Goal: Information Seeking & Learning: Find specific page/section

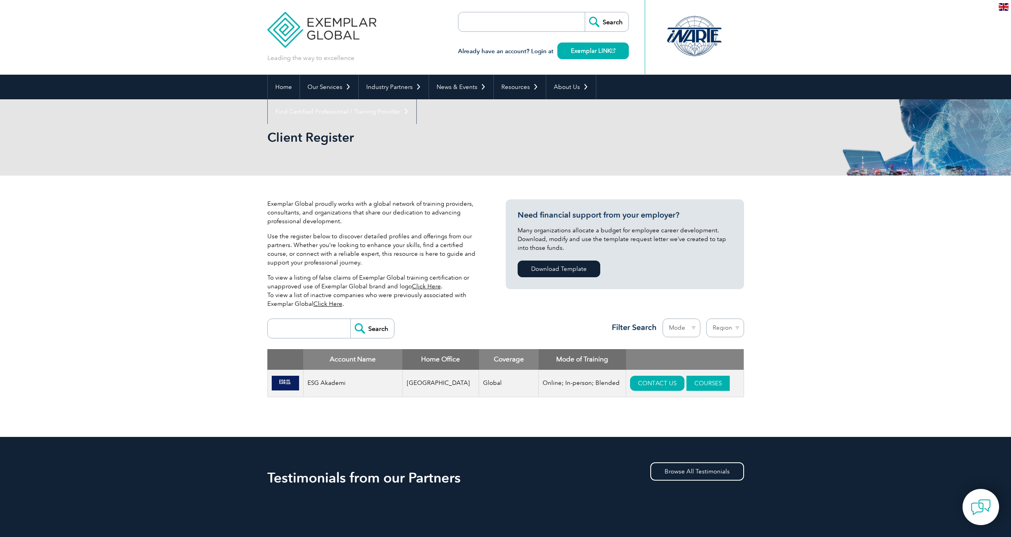
click at [692, 383] on link "COURSES" at bounding box center [707, 383] width 43 height 15
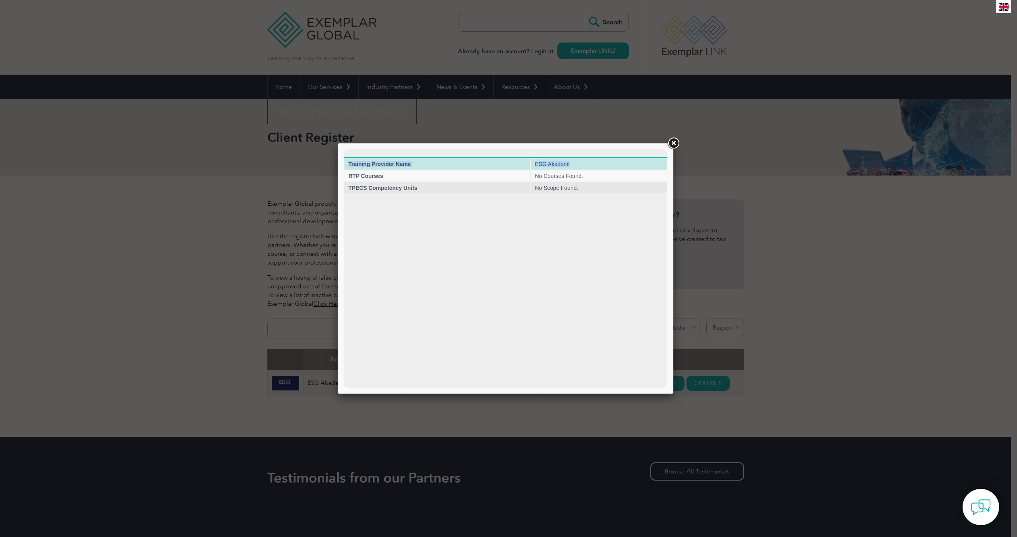
drag, startPoint x: 588, startPoint y: 151, endPoint x: 663, endPoint y: 162, distance: 75.5
click at [663, 162] on html "Training Provider Name ESG Akademi RTP Courses No Courses Found. TPECS Competen…" at bounding box center [506, 171] width 324 height 45
click at [803, 281] on div at bounding box center [508, 268] width 1017 height 537
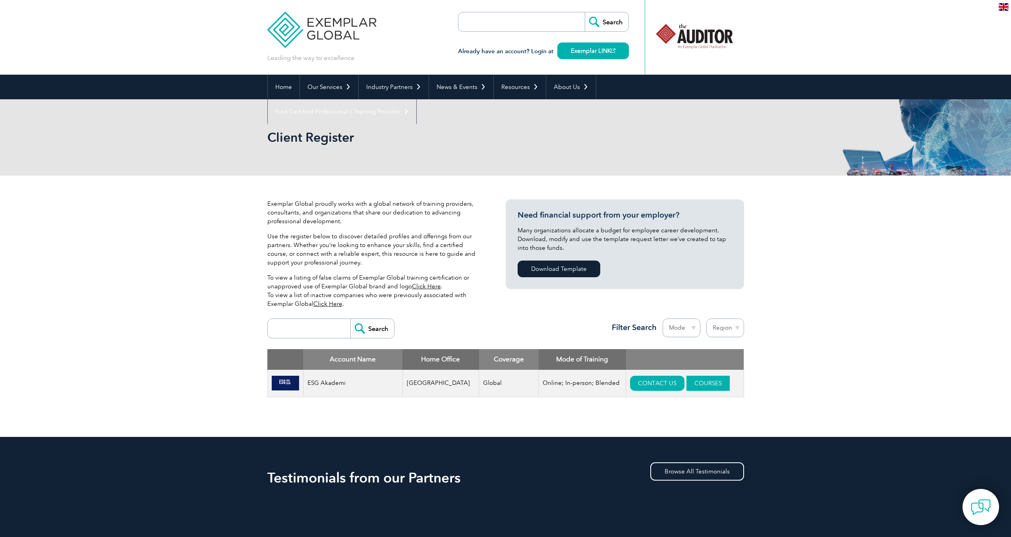
click at [692, 384] on link "COURSES" at bounding box center [707, 383] width 43 height 15
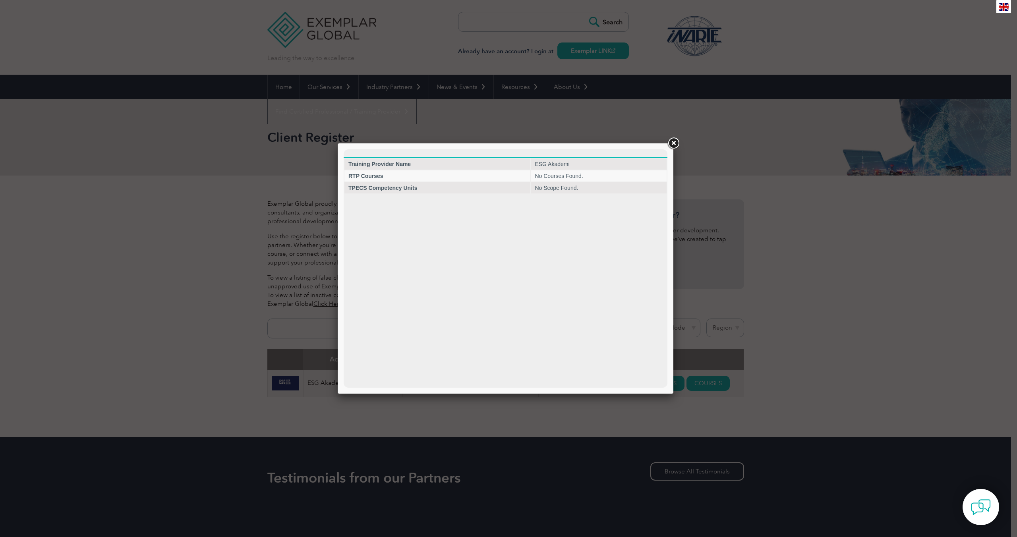
drag, startPoint x: 493, startPoint y: 146, endPoint x: 558, endPoint y: 147, distance: 65.6
click at [558, 147] on div at bounding box center [506, 268] width 336 height 250
click at [819, 275] on div at bounding box center [508, 268] width 1017 height 537
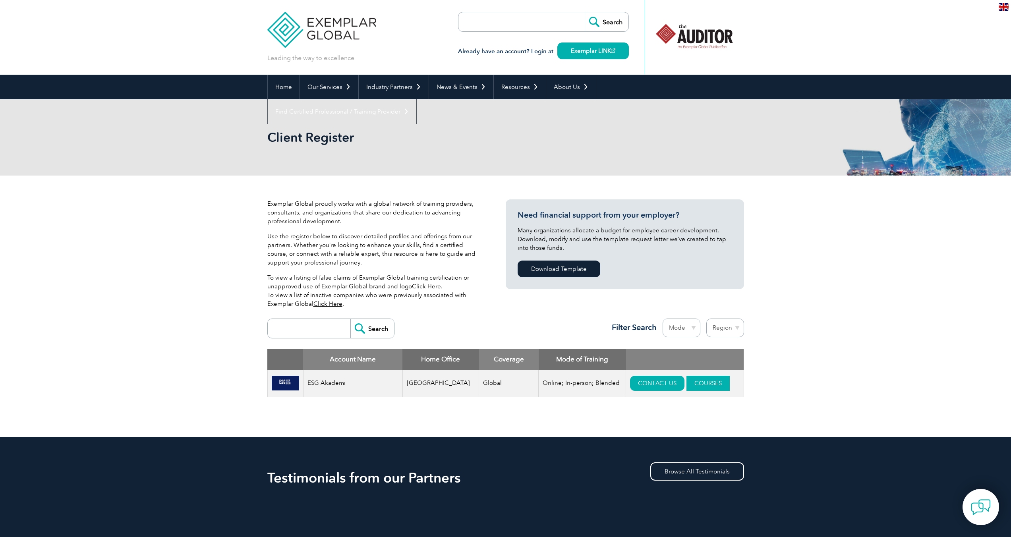
click at [697, 381] on link "COURSES" at bounding box center [707, 383] width 43 height 15
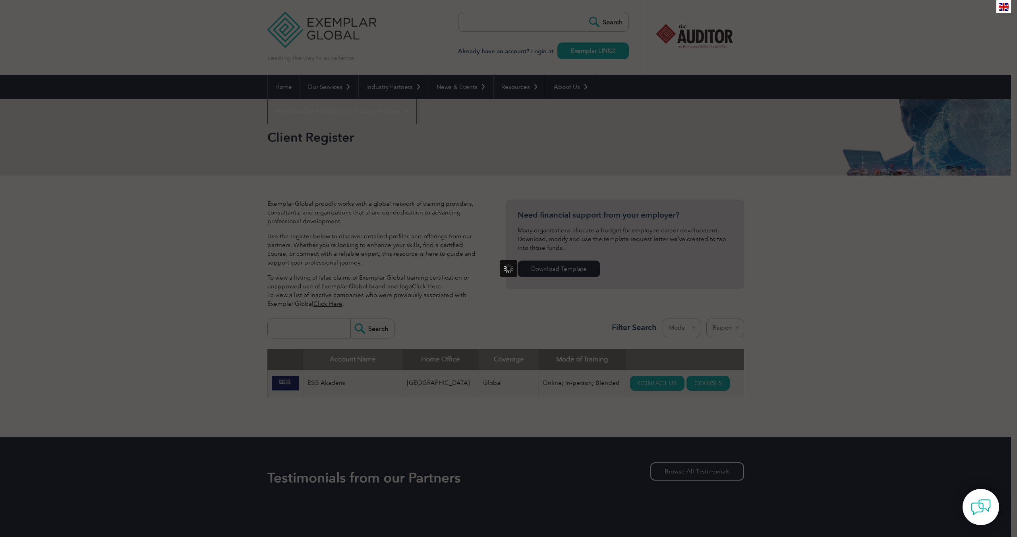
click at [226, 244] on div at bounding box center [508, 268] width 1017 height 537
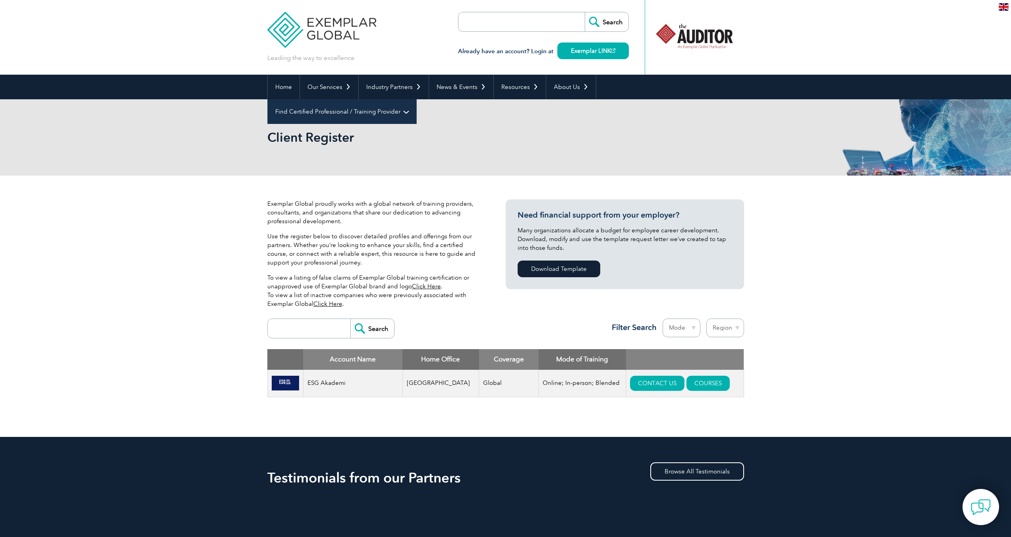
click at [416, 99] on link "Find Certified Professional / Training Provider" at bounding box center [342, 111] width 149 height 25
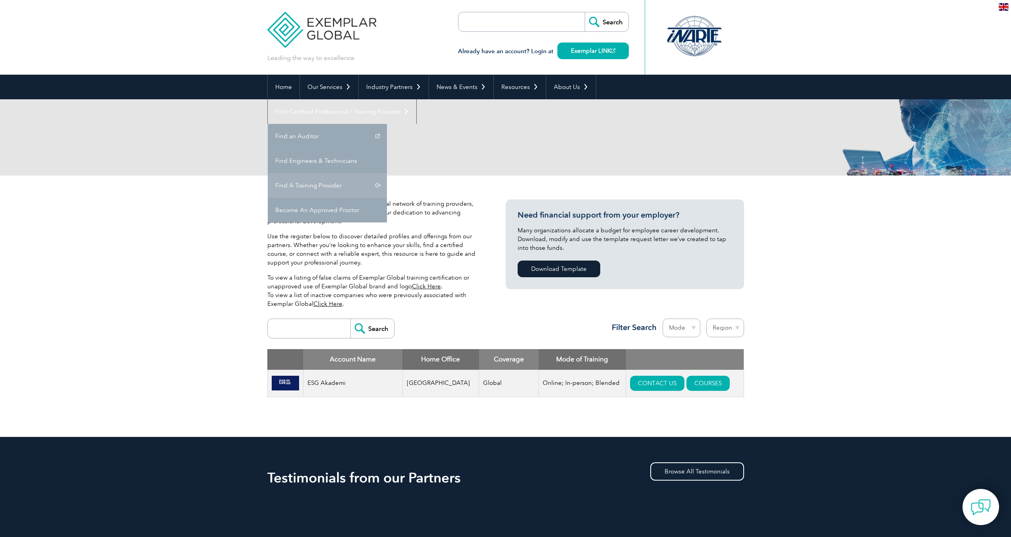
click at [635, 162] on div "Client Register" at bounding box center [505, 137] width 477 height 76
click at [387, 173] on link "Find A Training Provider" at bounding box center [327, 185] width 119 height 25
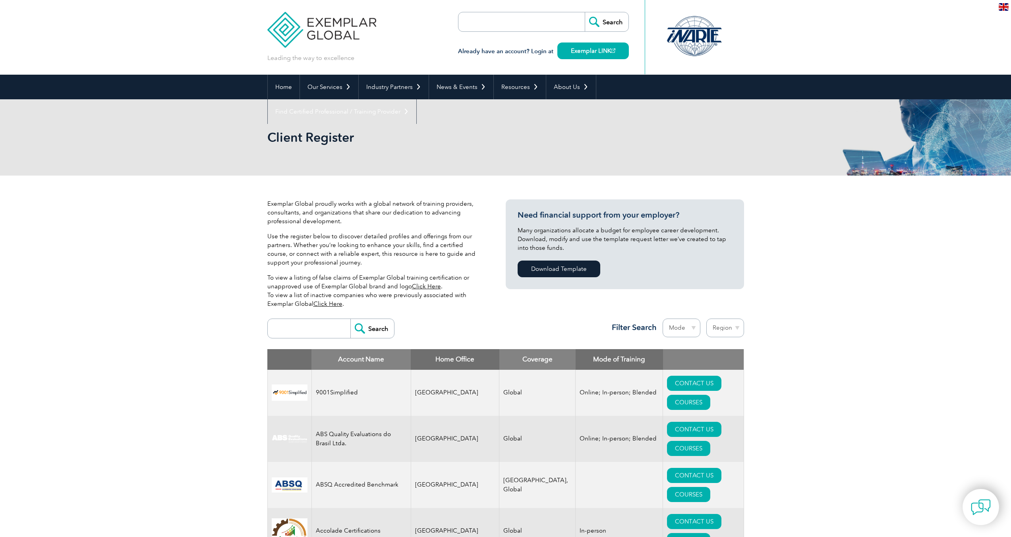
click at [727, 328] on select "Region [GEOGRAPHIC_DATA] [GEOGRAPHIC_DATA] [GEOGRAPHIC_DATA] [GEOGRAPHIC_DATA] …" at bounding box center [725, 328] width 38 height 19
select select "[GEOGRAPHIC_DATA]"
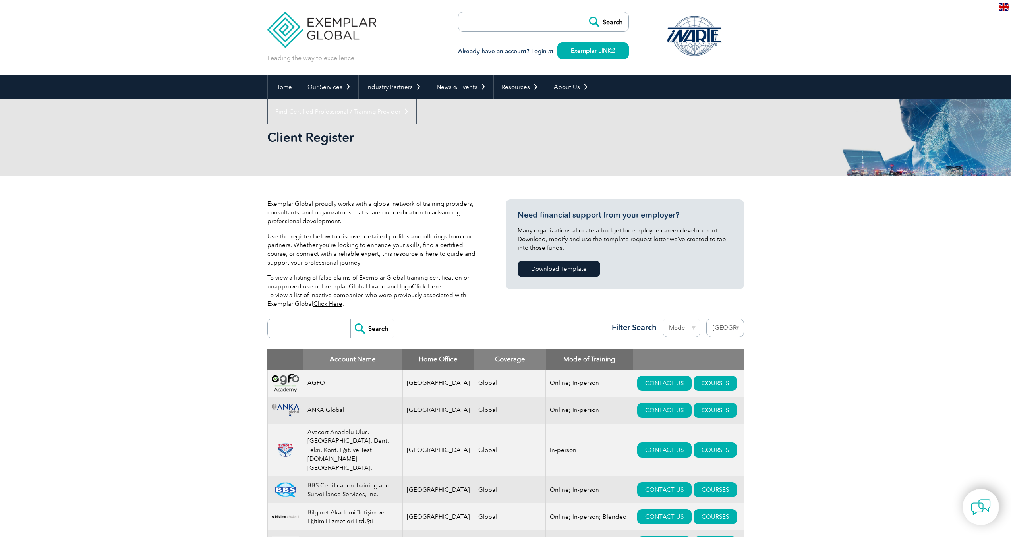
select select "[GEOGRAPHIC_DATA]"
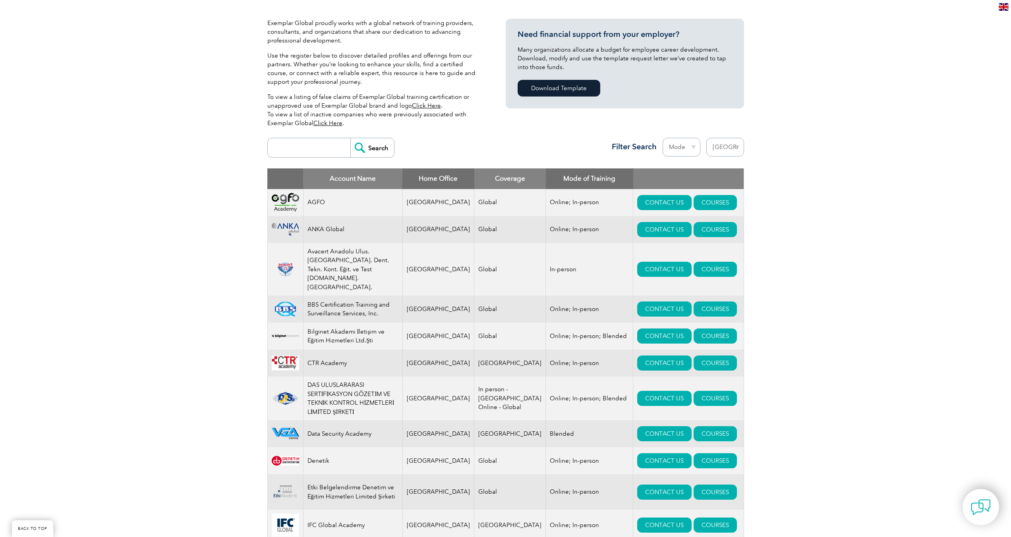
scroll to position [197, 0]
